Goal: Information Seeking & Learning: Find specific fact

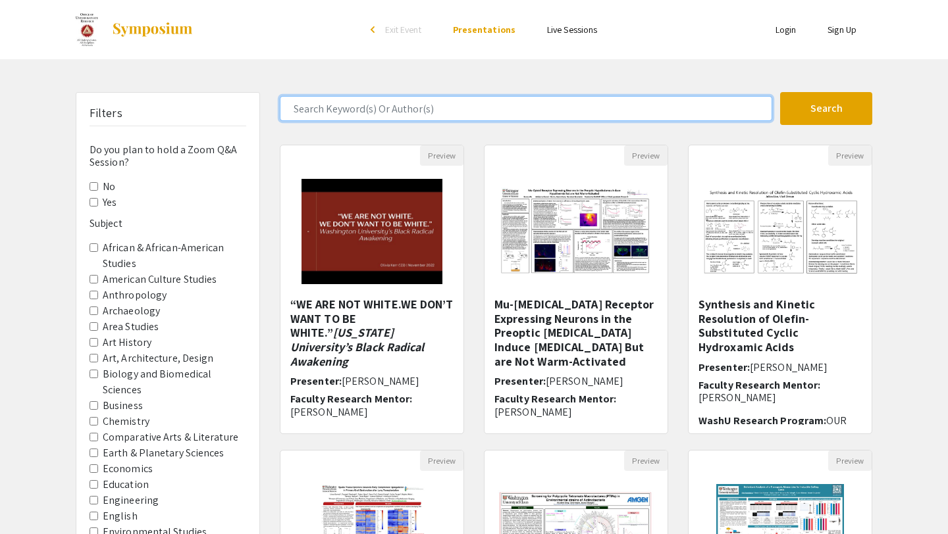
click at [341, 115] on input "Search Keyword(s) Or Author(s)" at bounding box center [526, 108] width 492 height 25
type input "[PERSON_NAME]"
click at [780, 92] on button "Search" at bounding box center [826, 108] width 92 height 33
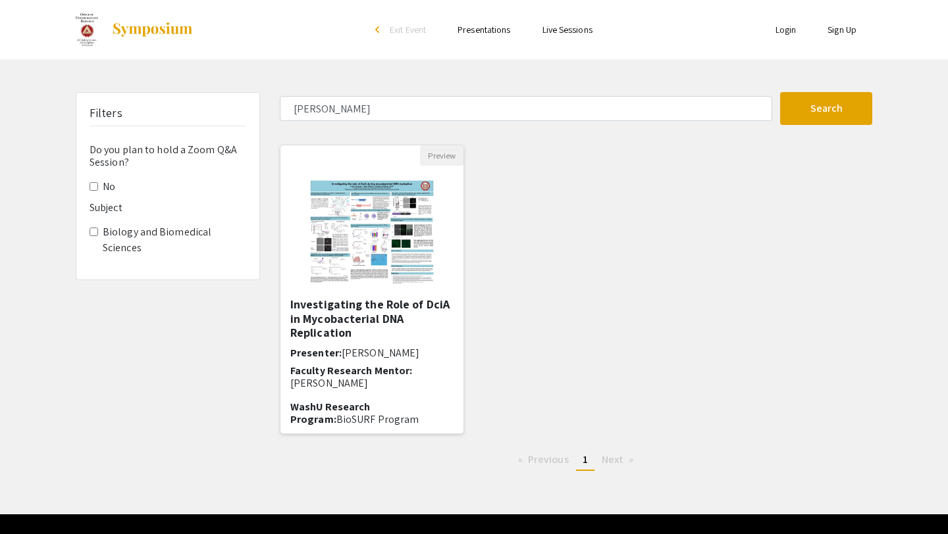
click at [364, 261] on img "Open Presentation <p>Investigating the Role of DciA in Mycobacterial DNA Replic…" at bounding box center [372, 232] width 153 height 132
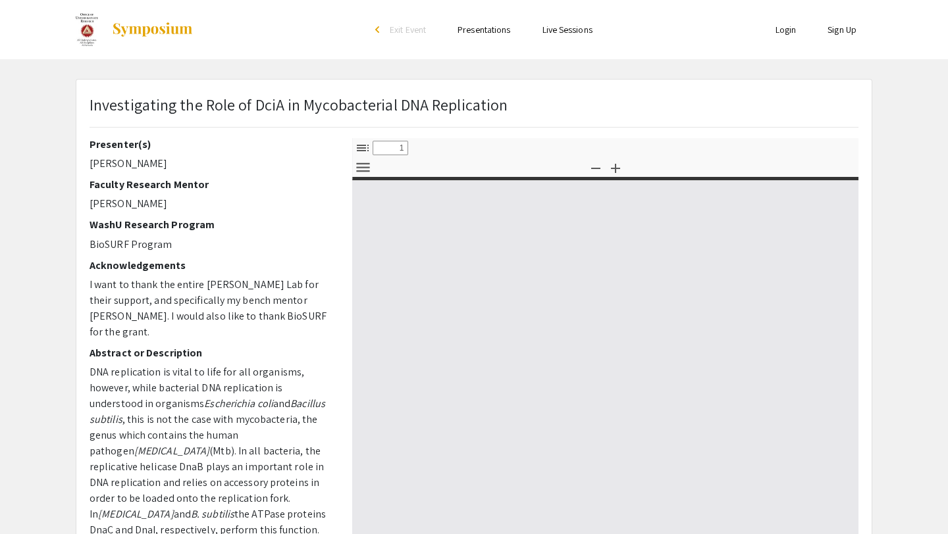
select select "custom"
type input "0"
select select "custom"
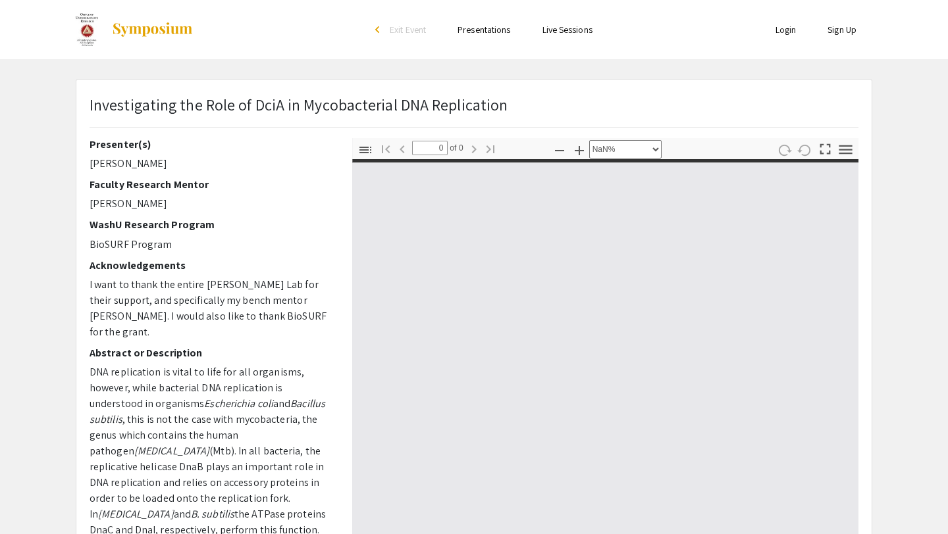
type input "1"
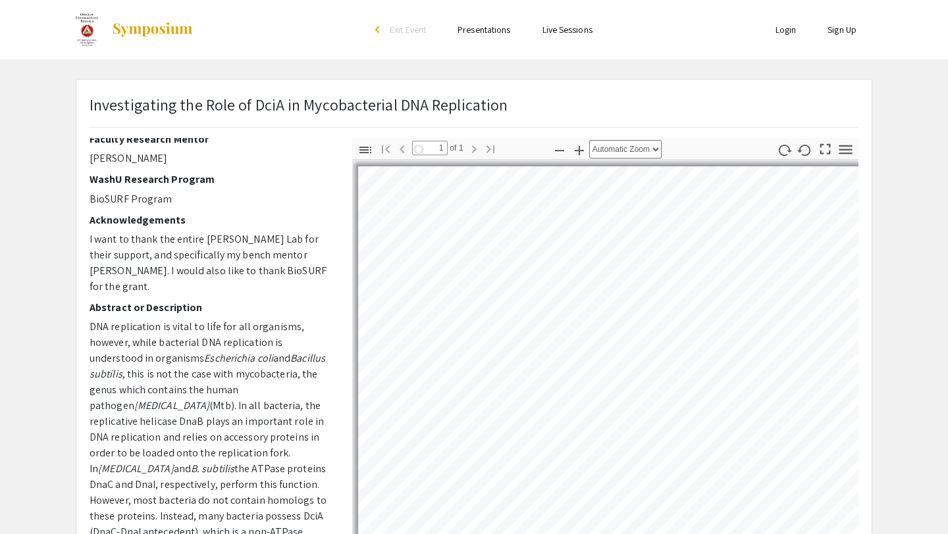
scroll to position [48, 0]
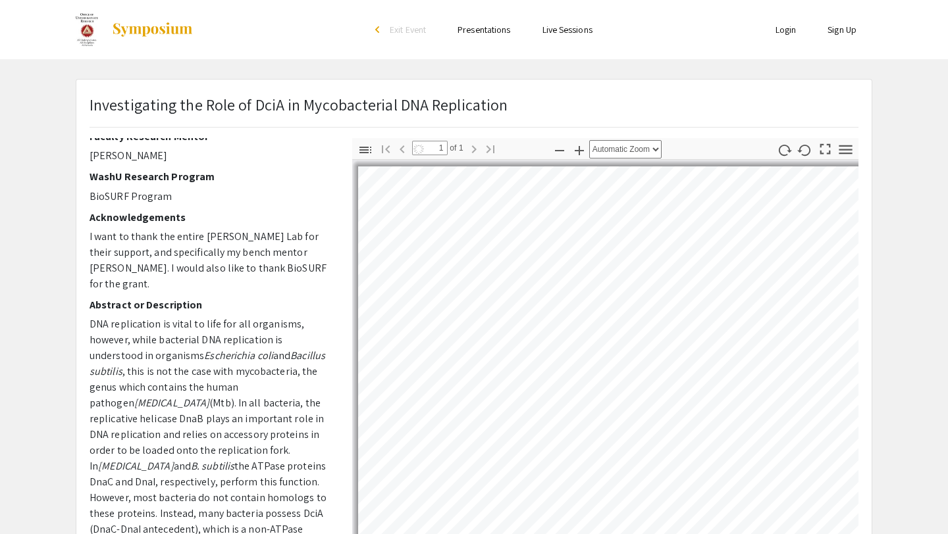
select select "auto"
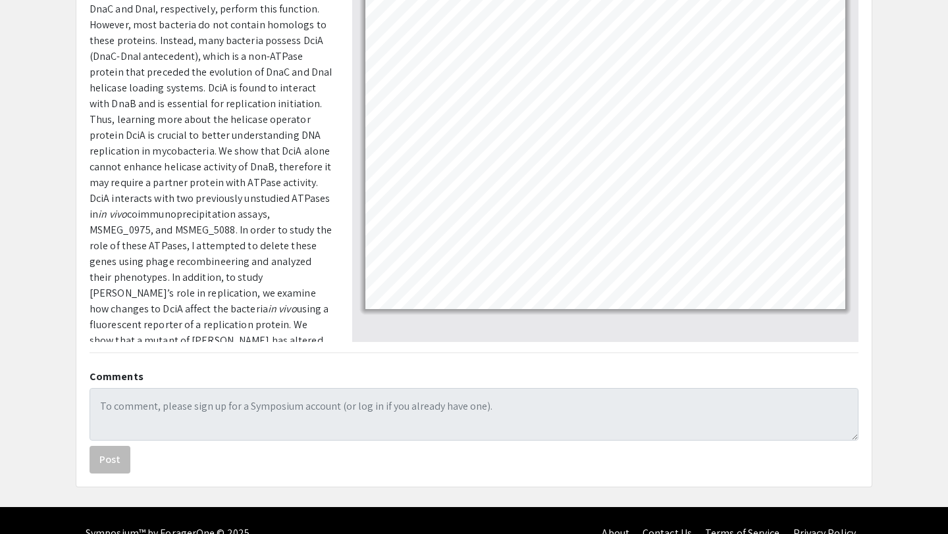
scroll to position [267, 0]
